Goal: Information Seeking & Learning: Learn about a topic

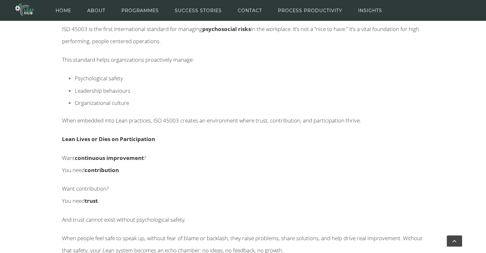
scroll to position [638, 0]
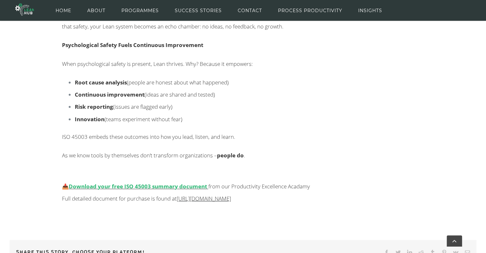
click at [174, 187] on link "Download your free ISO 45003 summary document" at bounding box center [138, 185] width 138 height 7
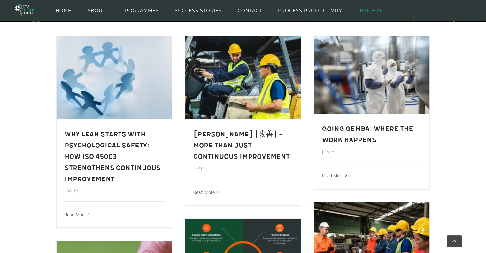
scroll to position [212, 0]
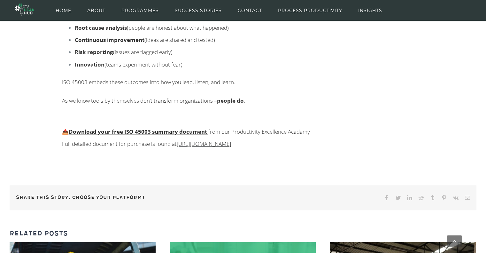
scroll to position [755, 0]
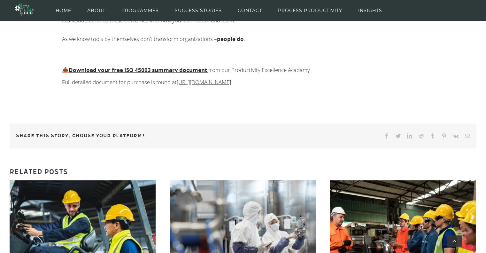
click at [215, 84] on span "https://www.iso.org" at bounding box center [204, 81] width 54 height 7
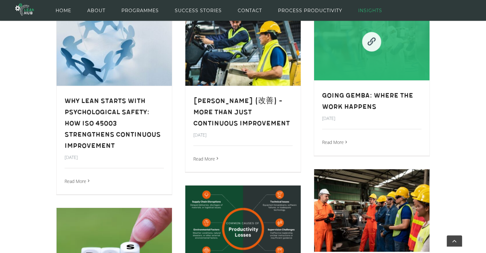
scroll to position [265, 0]
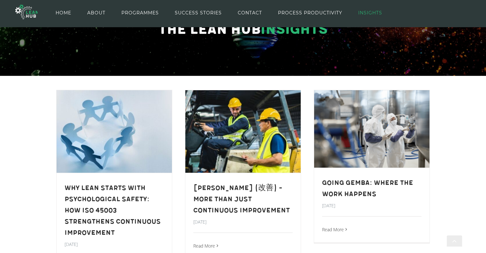
scroll to position [180, 0]
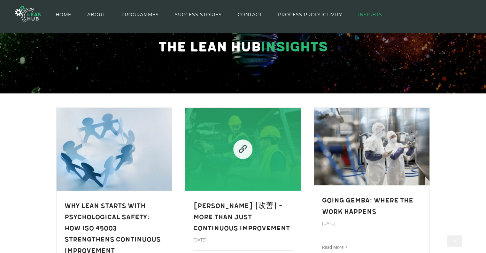
scroll to position [171, 0]
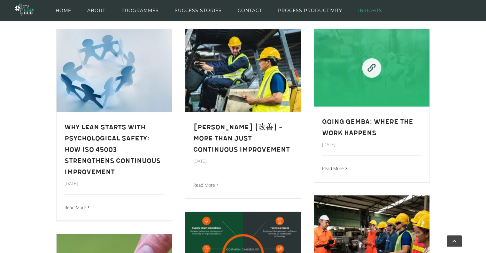
scroll to position [215, 0]
